Goal: Browse casually: Explore the website without a specific task or goal

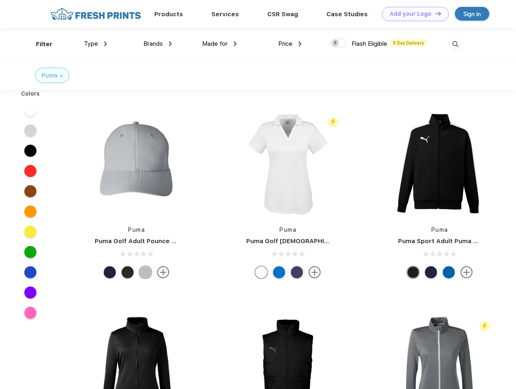
click at [413, 14] on link "Add your Logo Design Tool" at bounding box center [415, 14] width 67 height 14
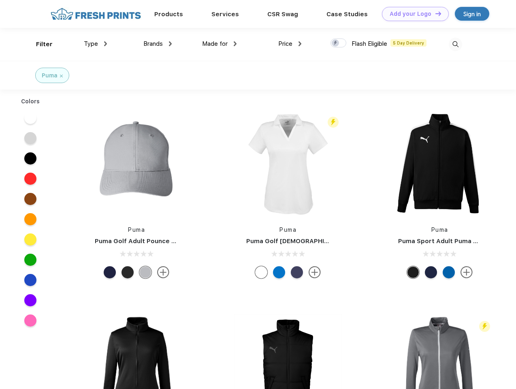
click at [0, 0] on div "Design Tool" at bounding box center [0, 0] width 0 height 0
click at [435, 13] on link "Add your Logo Design Tool" at bounding box center [415, 14] width 67 height 14
click at [39, 44] on div "Filter" at bounding box center [44, 44] width 17 height 9
click at [96, 44] on span "Type" at bounding box center [91, 43] width 14 height 7
click at [158, 44] on span "Brands" at bounding box center [153, 43] width 19 height 7
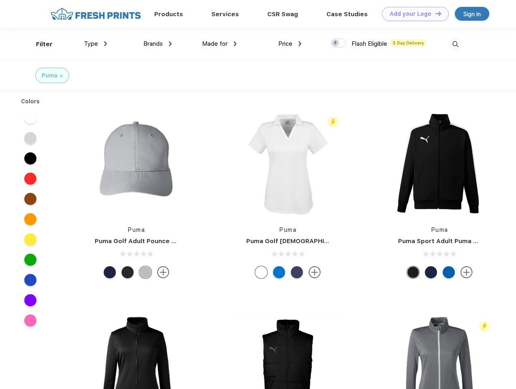
click at [220, 44] on span "Made for" at bounding box center [215, 43] width 26 height 7
click at [290, 44] on span "Price" at bounding box center [285, 43] width 14 height 7
